Goal: Task Accomplishment & Management: Manage account settings

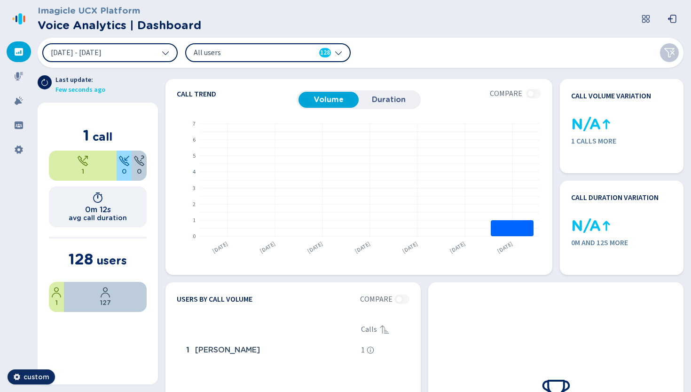
click at [298, 51] on span "All users" at bounding box center [248, 52] width 108 height 10
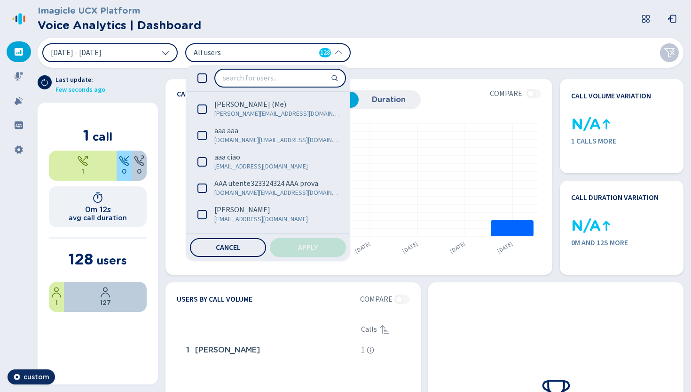
click at [298, 51] on span "All users" at bounding box center [248, 52] width 108 height 10
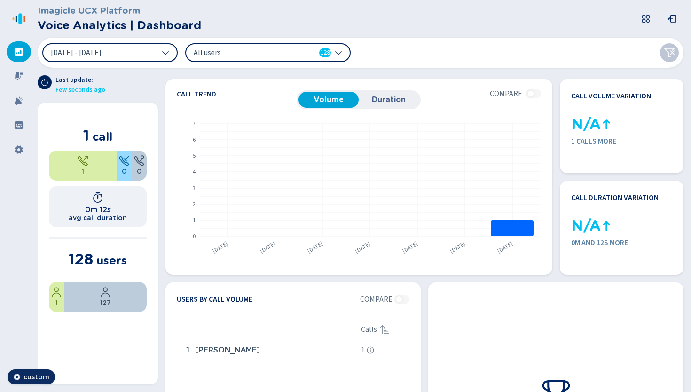
click at [298, 51] on span "All users" at bounding box center [248, 52] width 108 height 10
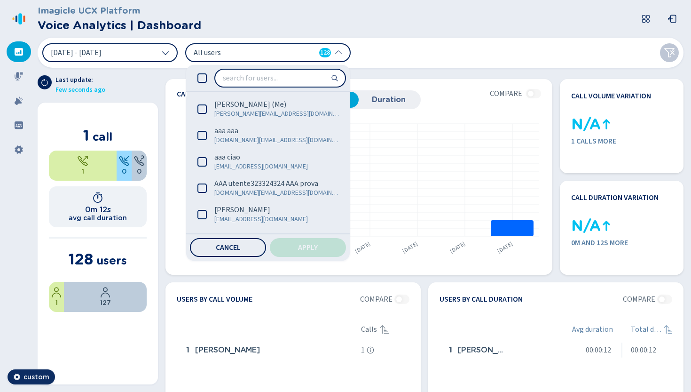
click at [204, 80] on icon at bounding box center [201, 77] width 9 height 9
click at [326, 252] on button "Apply" at bounding box center [308, 247] width 76 height 19
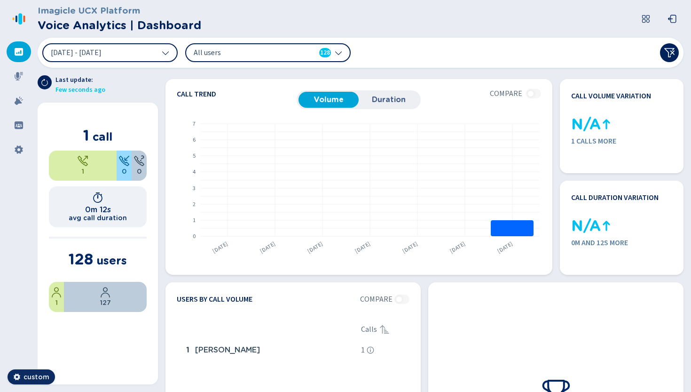
click at [308, 55] on div "All users 128" at bounding box center [262, 52] width 137 height 10
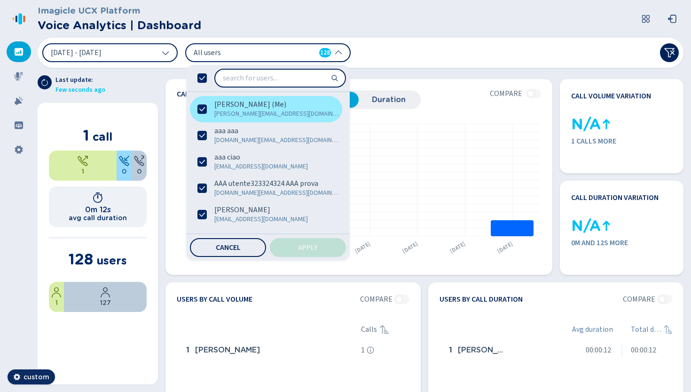
click at [213, 109] on label "[PERSON_NAME] (Me) [PERSON_NAME][EMAIL_ADDRESS][DOMAIN_NAME]" at bounding box center [266, 109] width 152 height 26
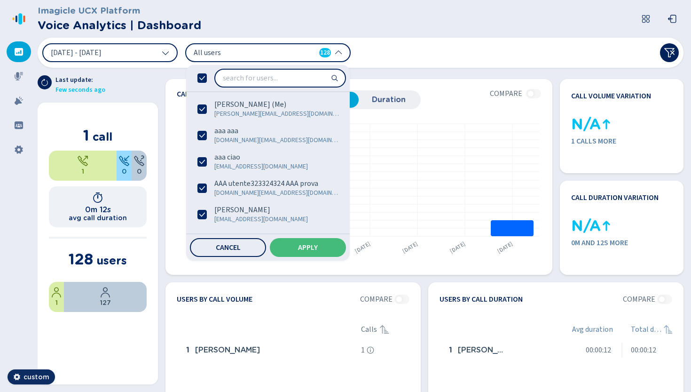
click at [203, 75] on icon at bounding box center [201, 77] width 9 height 9
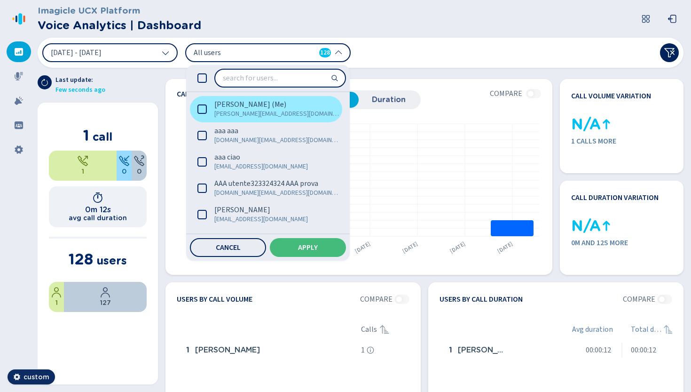
click at [220, 107] on span "[PERSON_NAME] (Me)" at bounding box center [250, 104] width 72 height 9
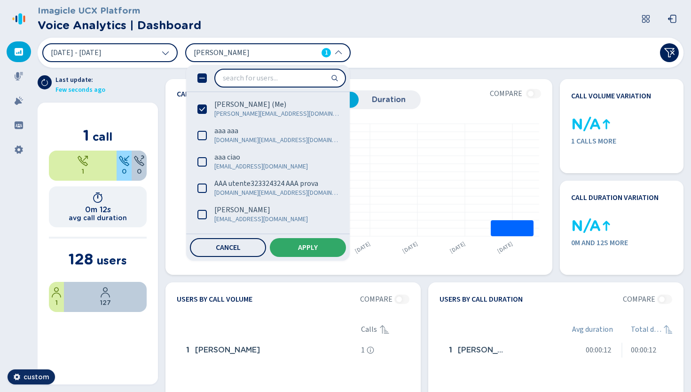
click at [306, 242] on button "Apply" at bounding box center [308, 247] width 76 height 19
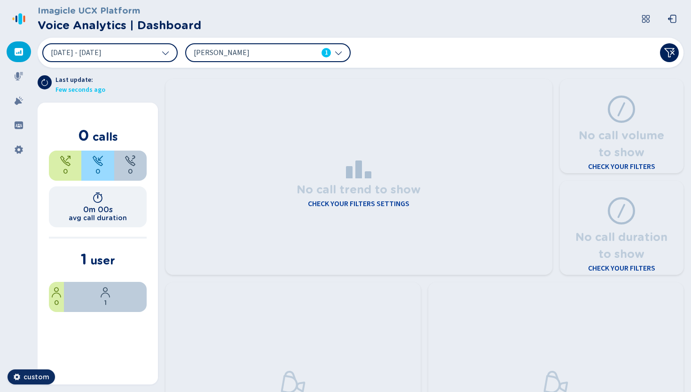
click at [286, 53] on span "[PERSON_NAME]" at bounding box center [248, 52] width 108 height 10
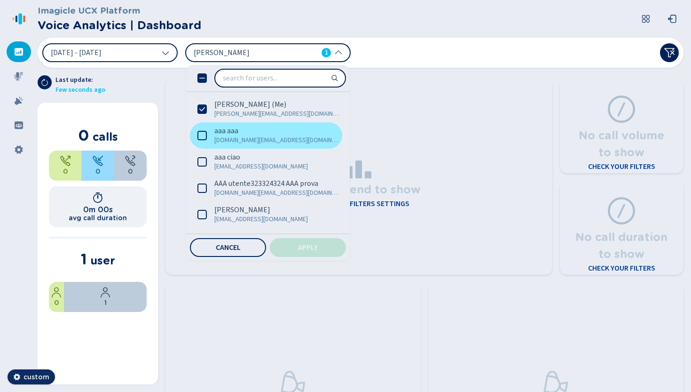
click at [251, 139] on span "[DOMAIN_NAME][EMAIL_ADDRESS][DOMAIN_NAME]" at bounding box center [276, 139] width 125 height 9
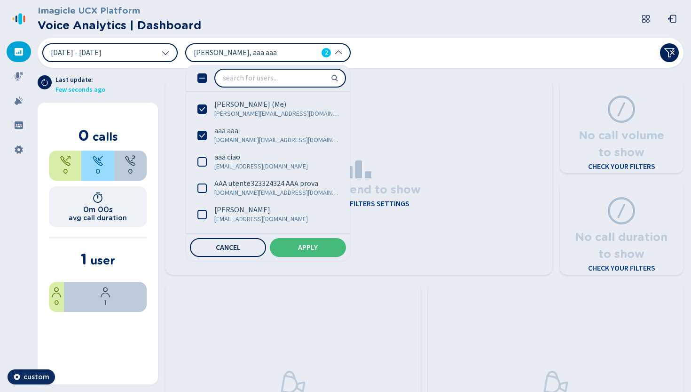
click at [269, 56] on span "[PERSON_NAME], aaa aaa" at bounding box center [248, 52] width 108 height 10
